Goal: Task Accomplishment & Management: Manage account settings

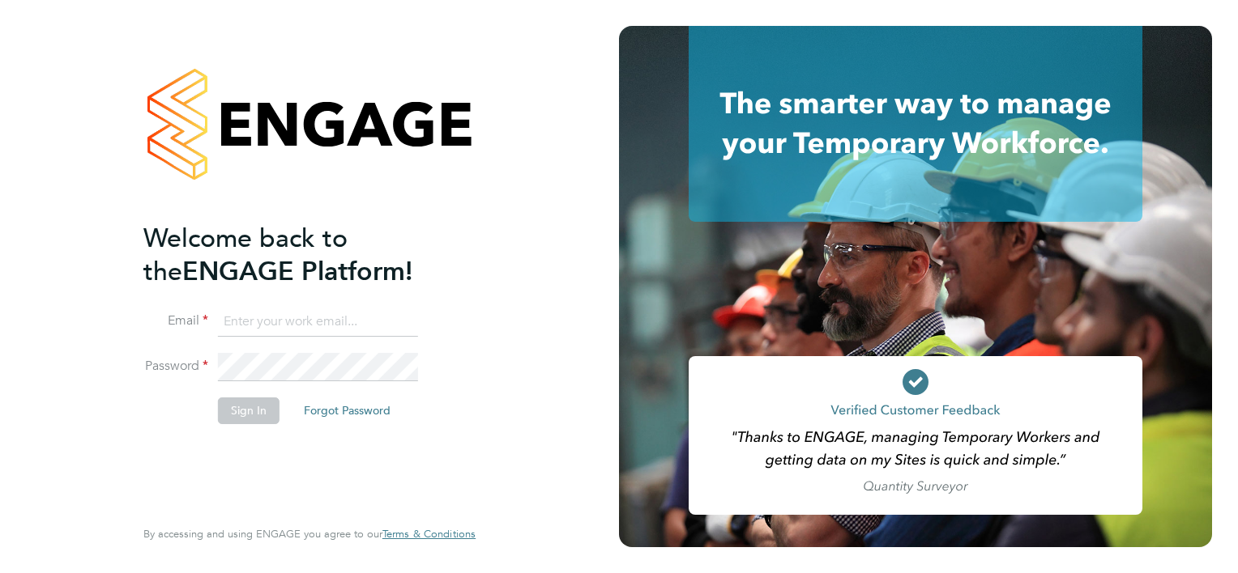
type input "[PERSON_NAME][EMAIL_ADDRESS][PERSON_NAME][DOMAIN_NAME]"
click at [240, 402] on button "Sign In" at bounding box center [249, 411] width 62 height 26
click at [240, 402] on div "Sorry, we are having problems connecting to our services." at bounding box center [309, 286] width 619 height 573
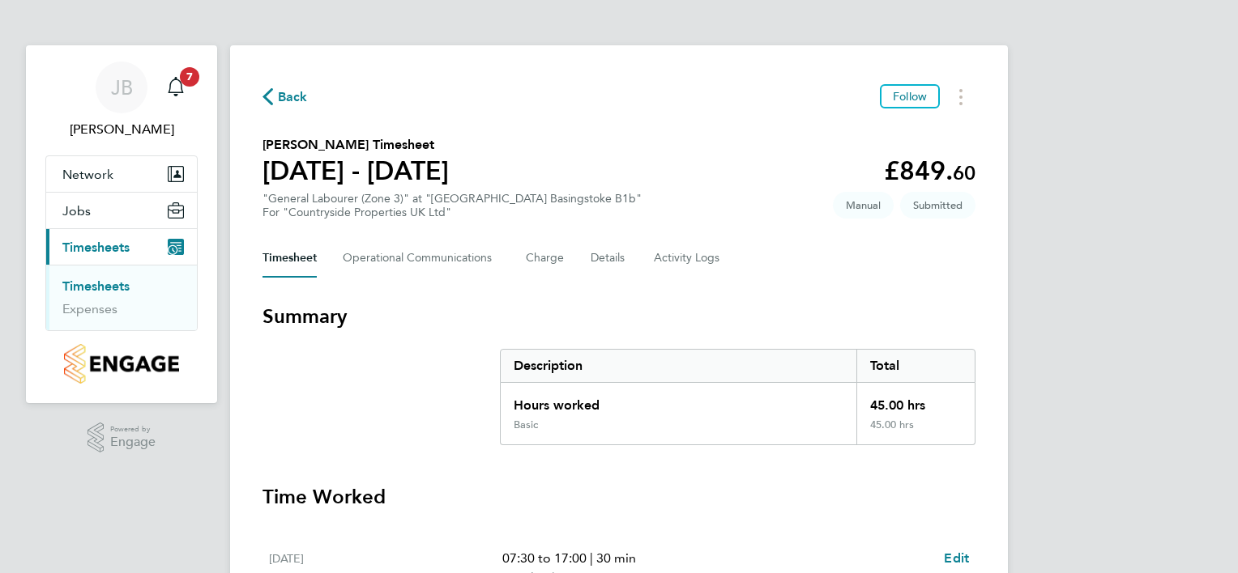
click at [743, 506] on h3 "Time Worked" at bounding box center [618, 497] width 713 height 26
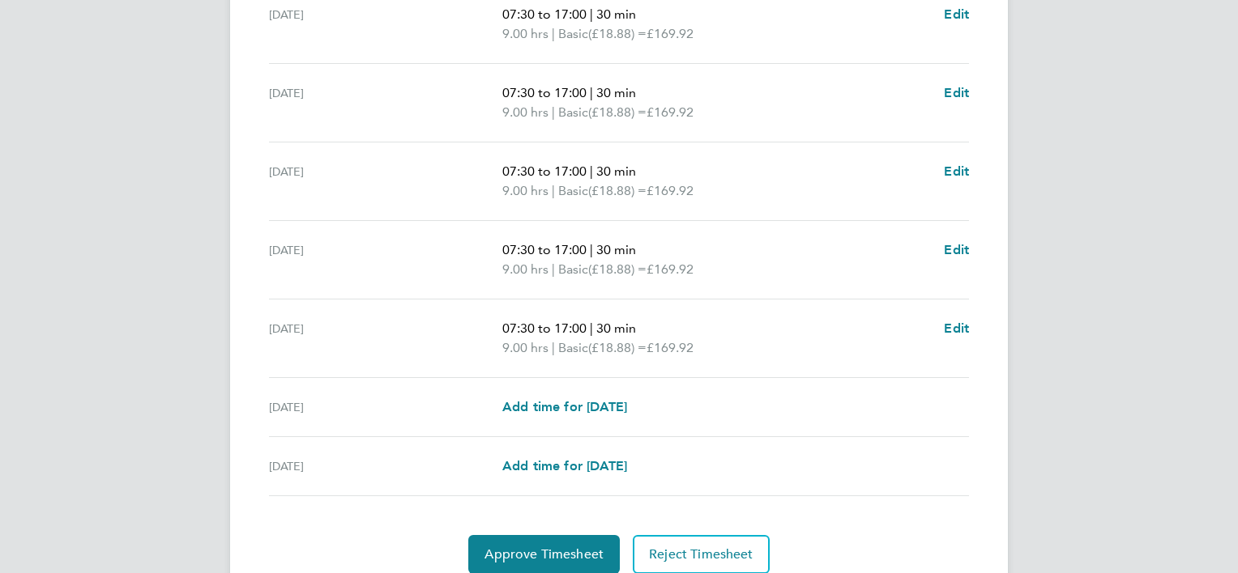
scroll to position [607, 0]
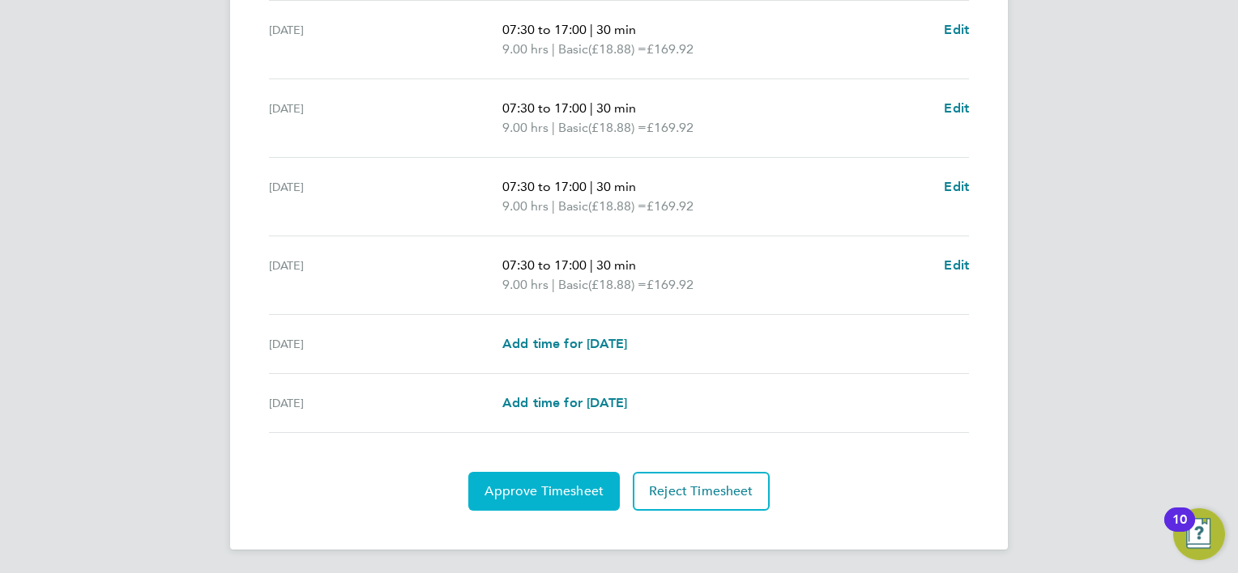
click at [567, 500] on button "Approve Timesheet" at bounding box center [543, 491] width 151 height 39
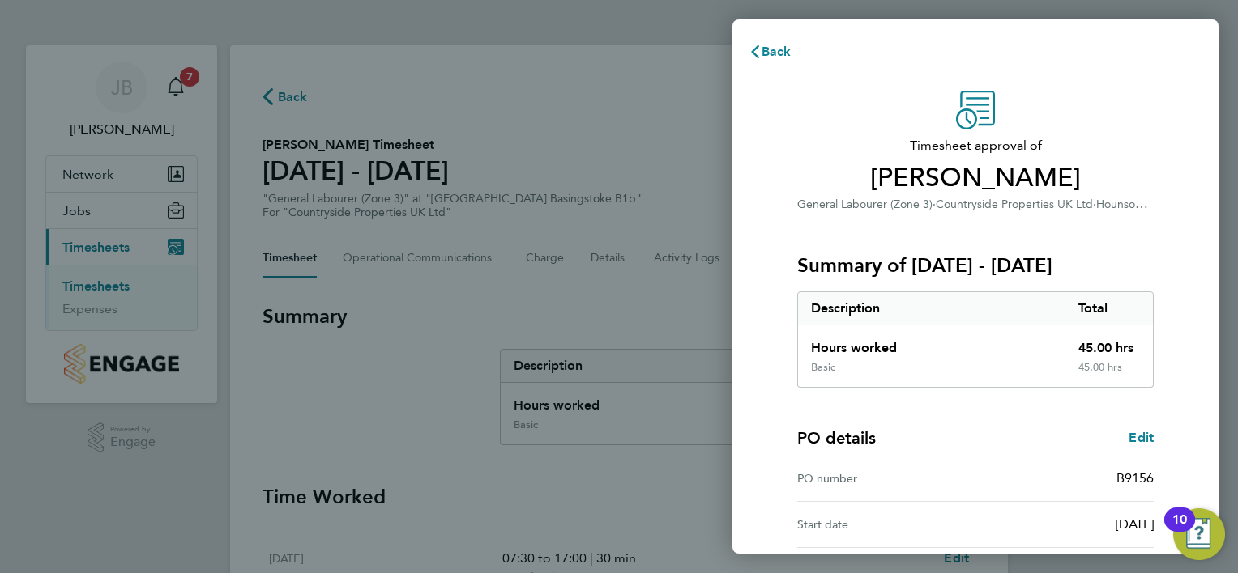
click at [1020, 437] on div "PO details Edit" at bounding box center [975, 438] width 356 height 23
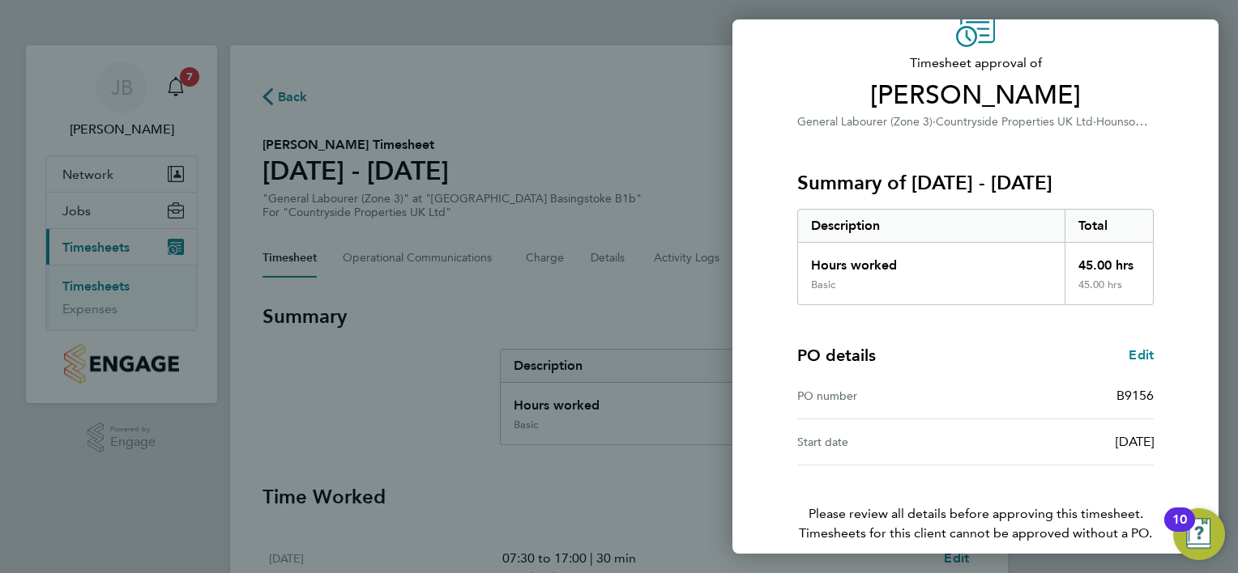
scroll to position [155, 0]
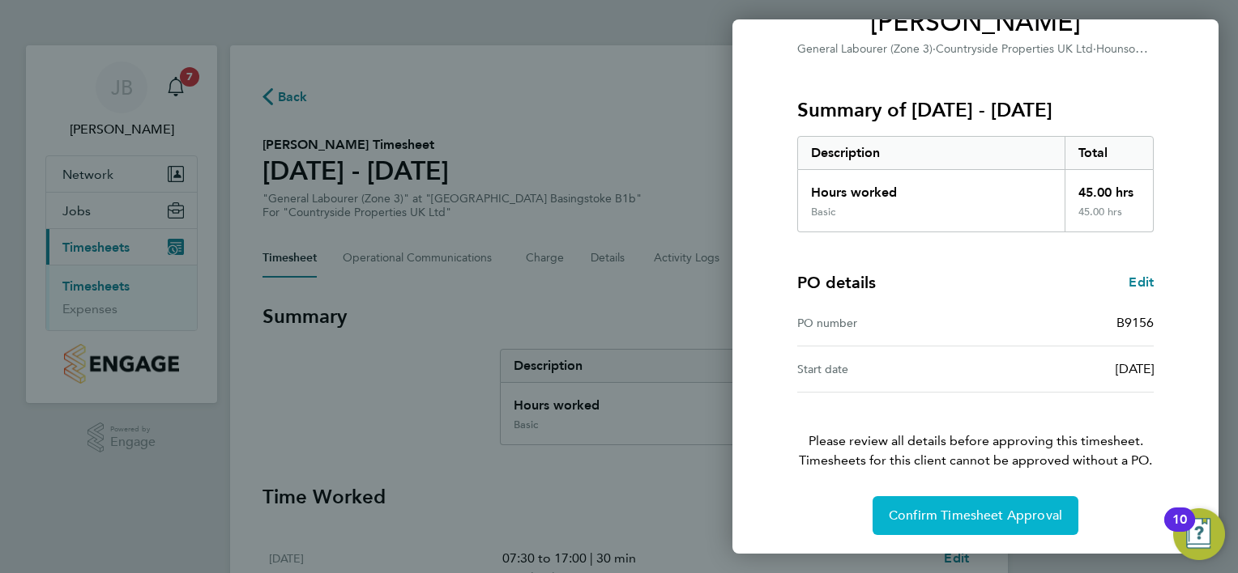
click at [1004, 514] on span "Confirm Timesheet Approval" at bounding box center [974, 516] width 173 height 16
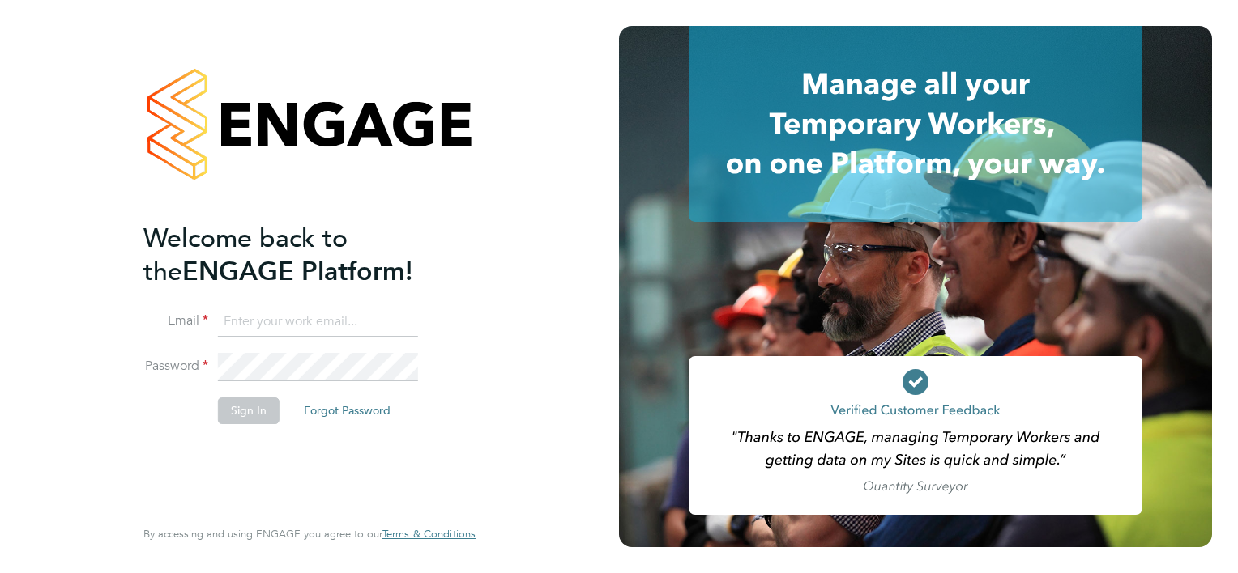
type input "[PERSON_NAME][EMAIL_ADDRESS][PERSON_NAME][DOMAIN_NAME]"
click at [254, 411] on button "Sign In" at bounding box center [249, 411] width 62 height 26
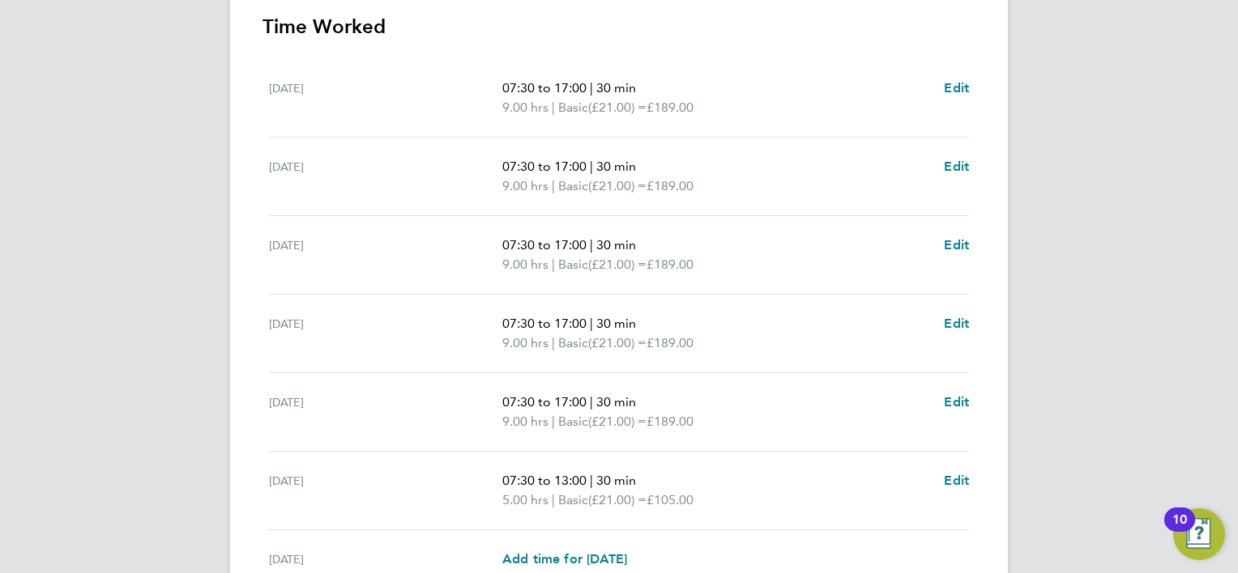
scroll to position [627, 0]
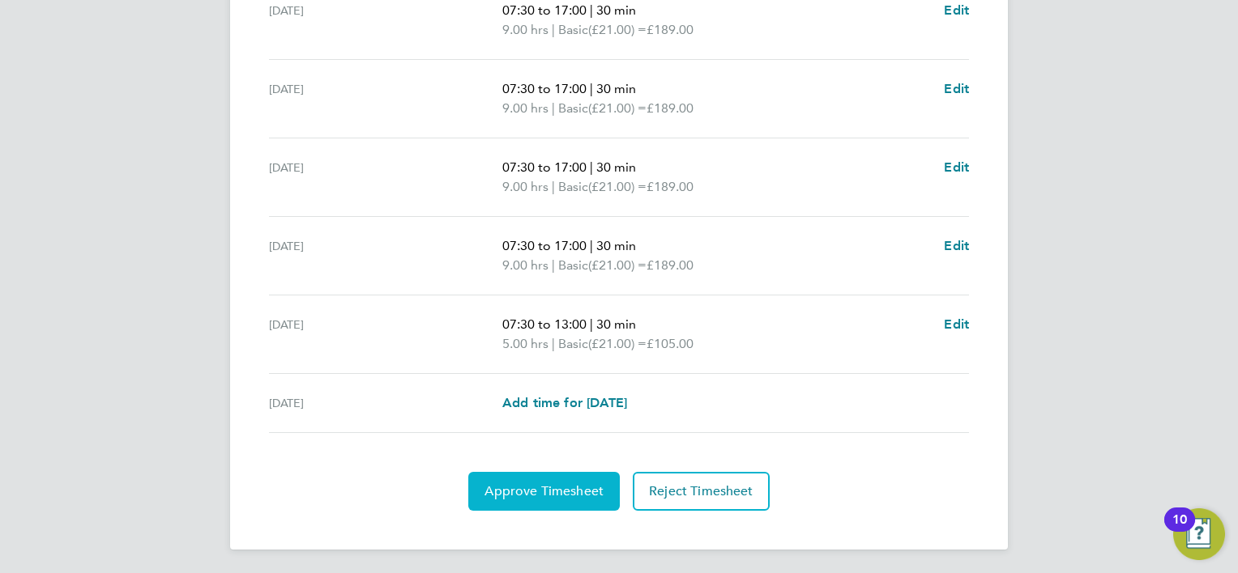
click at [553, 490] on span "Approve Timesheet" at bounding box center [543, 492] width 119 height 16
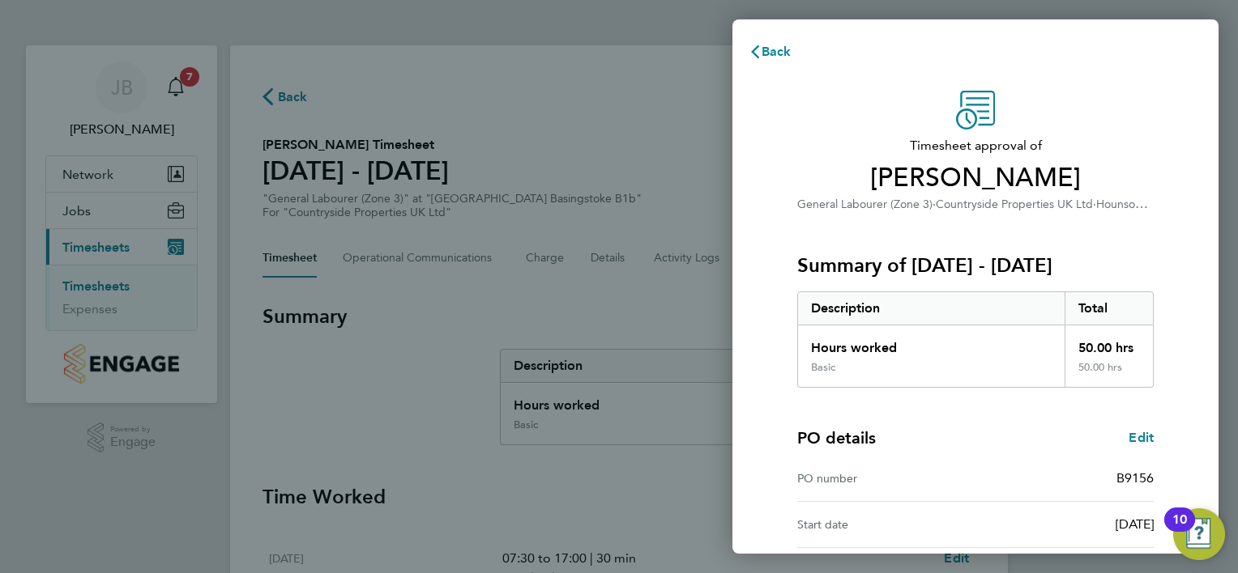
click at [911, 444] on div "PO details Edit" at bounding box center [975, 438] width 356 height 23
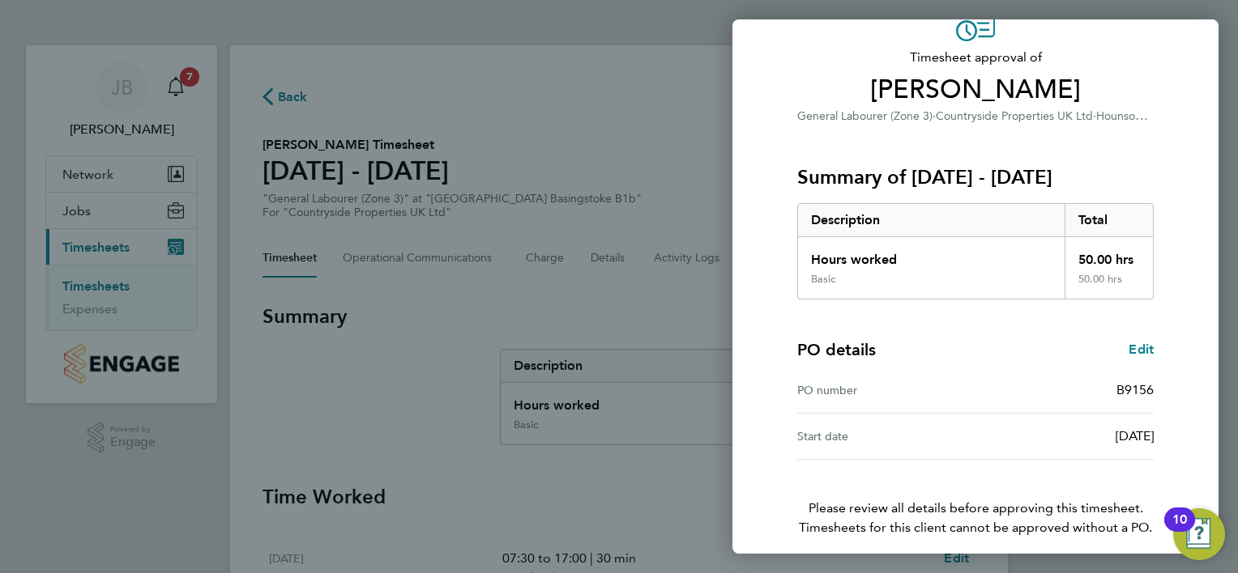
scroll to position [155, 0]
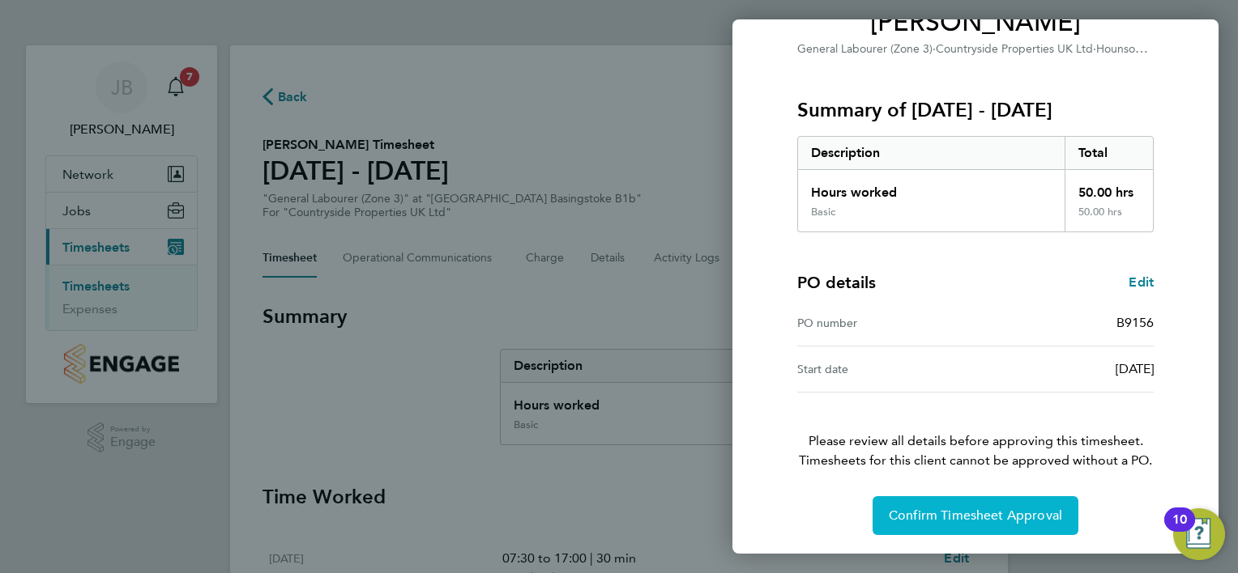
click at [894, 508] on span "Confirm Timesheet Approval" at bounding box center [974, 516] width 173 height 16
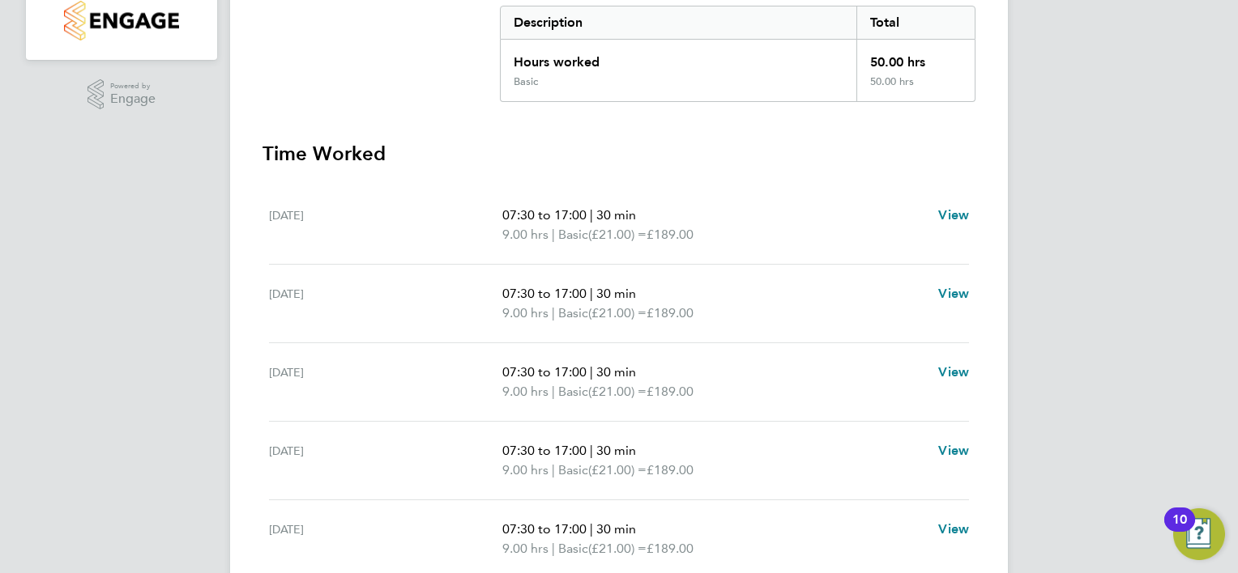
scroll to position [160, 0]
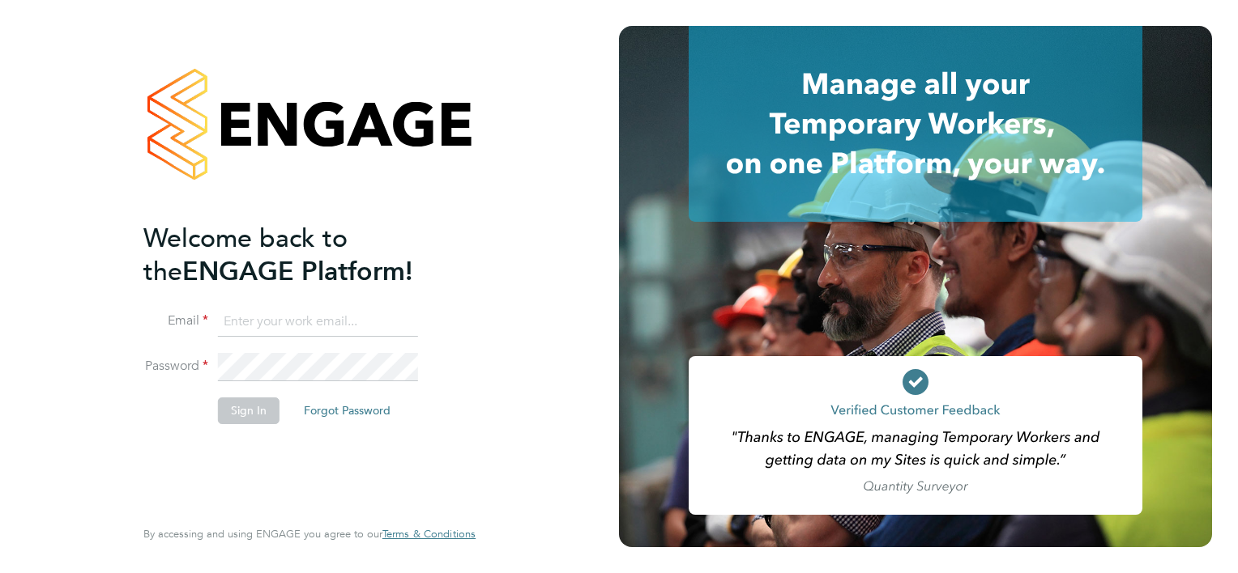
type input "james.berry@vistry.co.uk"
click at [240, 405] on button "Sign In" at bounding box center [249, 411] width 62 height 26
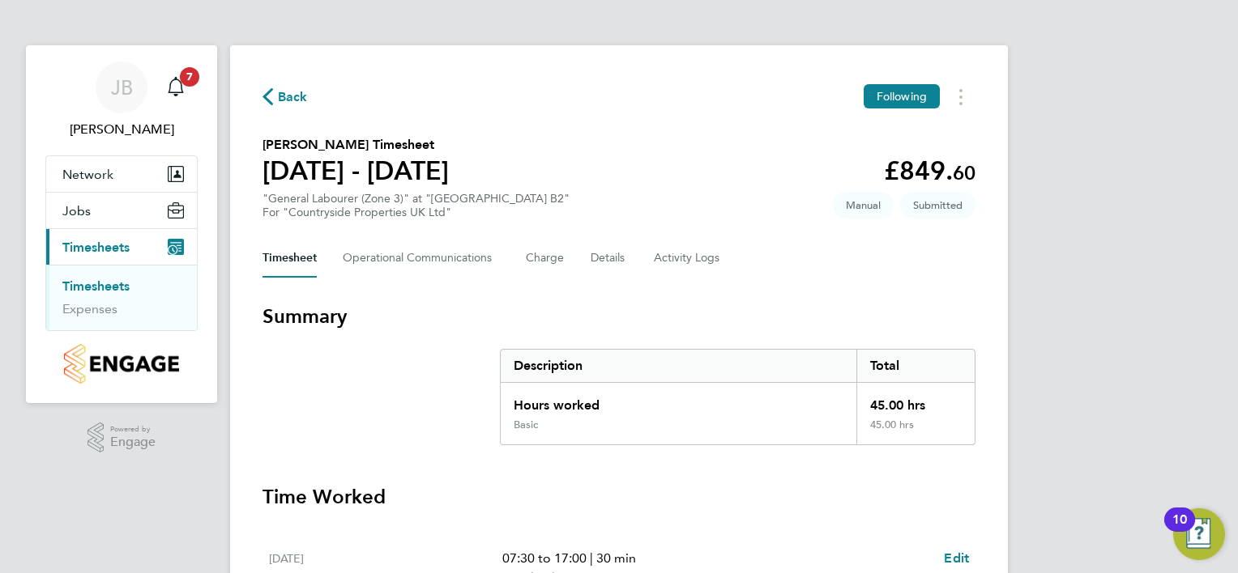
click at [713, 494] on h3 "Time Worked" at bounding box center [618, 497] width 713 height 26
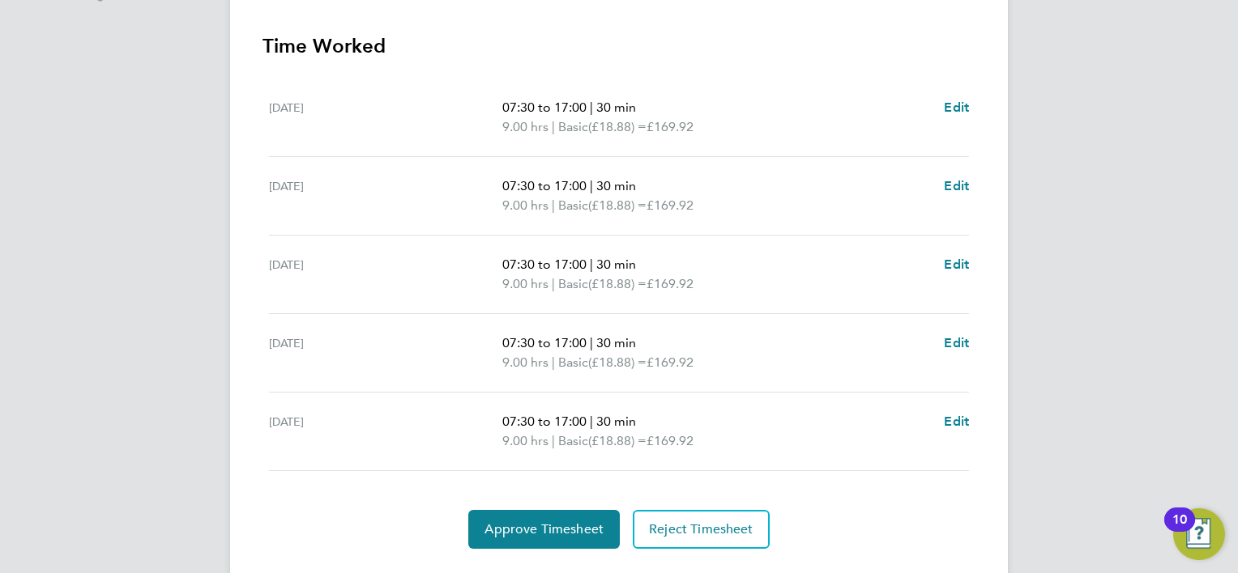
scroll to position [489, 0]
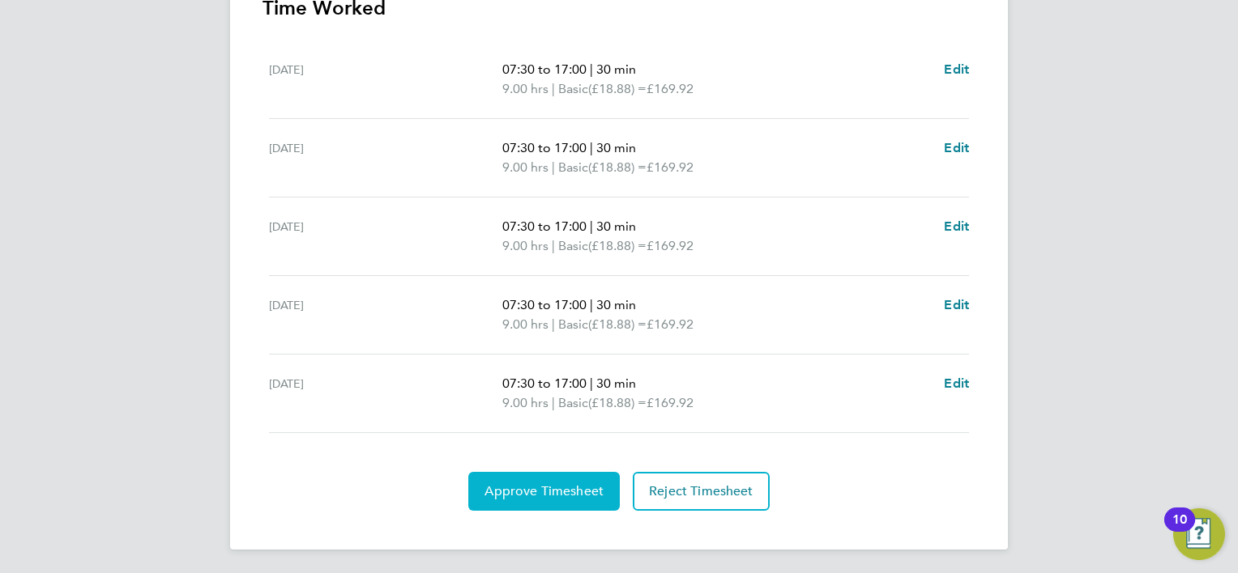
click at [573, 476] on button "Approve Timesheet" at bounding box center [543, 491] width 151 height 39
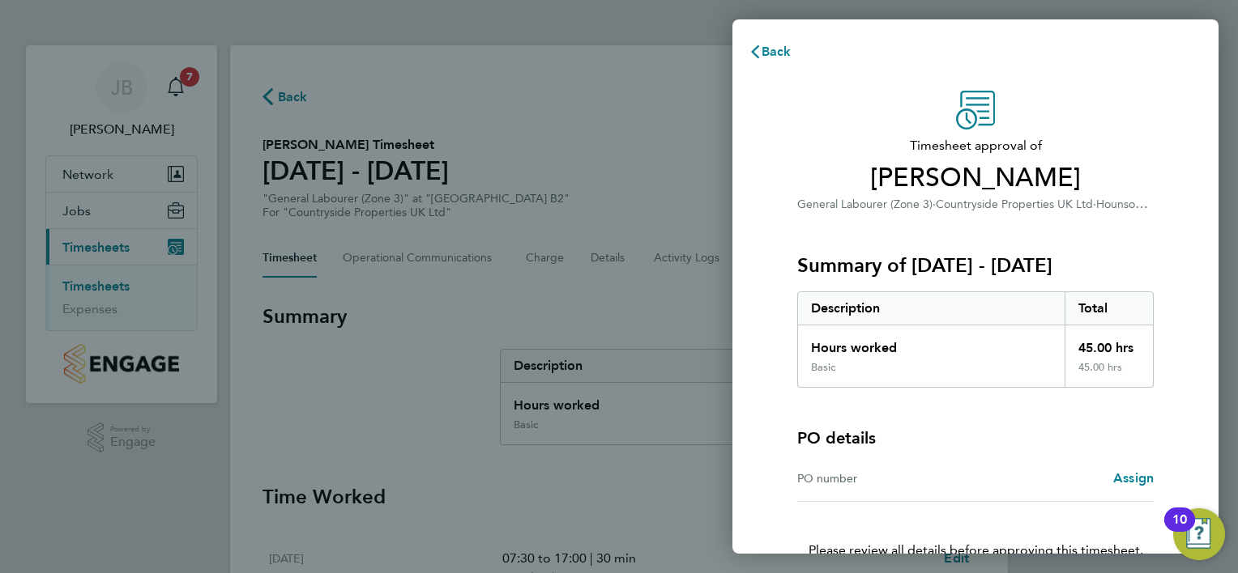
click at [969, 454] on div "PO details PO number Assign" at bounding box center [975, 445] width 356 height 114
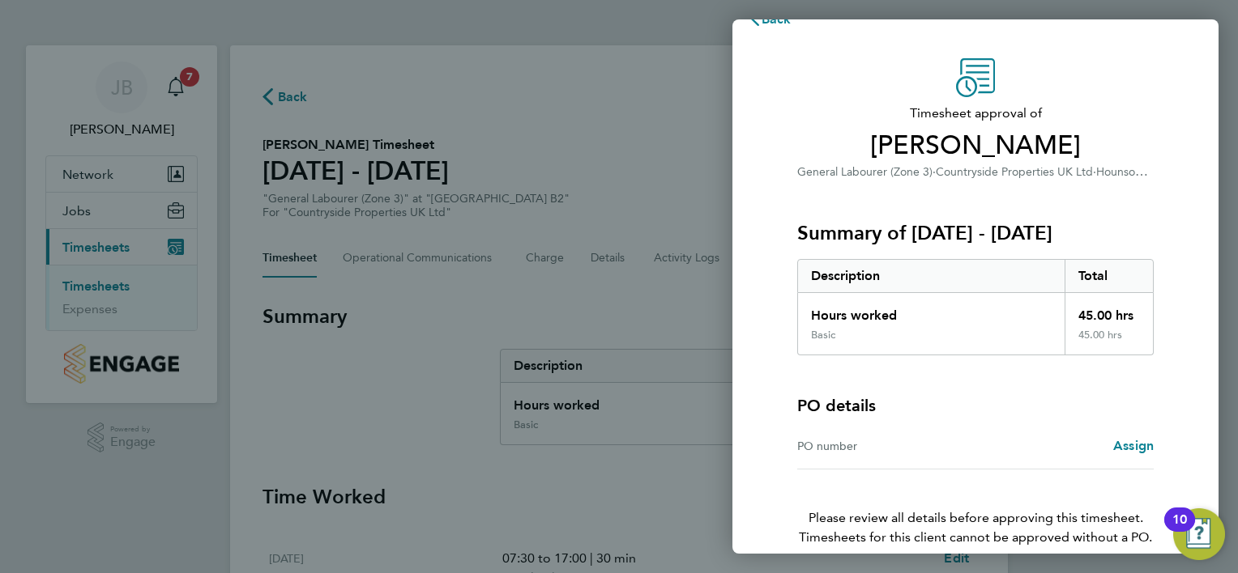
scroll to position [109, 0]
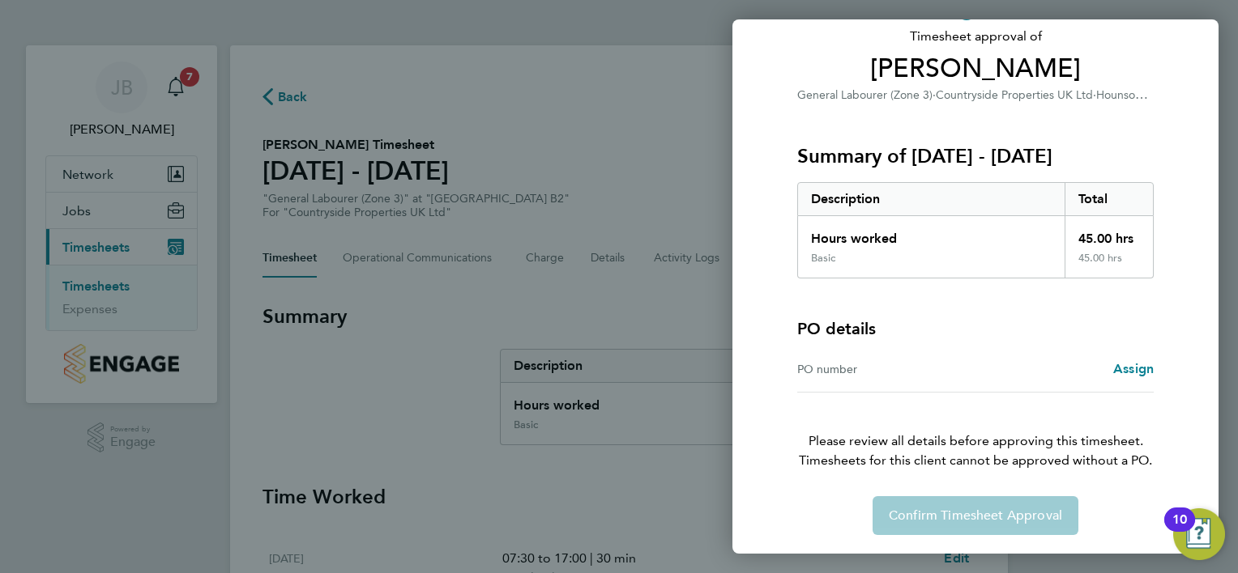
click at [1025, 535] on div "Timesheet approval of Paul Cawvey General Labourer (Zone 3) · Countryside Prope…" at bounding box center [975, 258] width 486 height 593
click at [1021, 522] on div "Confirm Timesheet Approval" at bounding box center [974, 515] width 395 height 39
click at [973, 344] on div "PO details PO number Assign" at bounding box center [975, 336] width 356 height 114
